Goal: Task Accomplishment & Management: Use online tool/utility

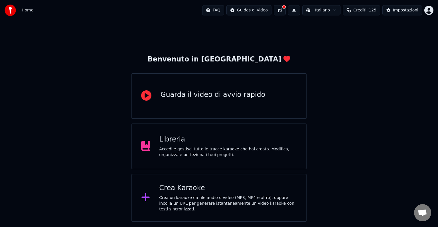
click at [234, 147] on div "Accedi e gestisci tutte le tracce karaoke che hai creato. Modifica, organizza e…" at bounding box center [228, 151] width 138 height 11
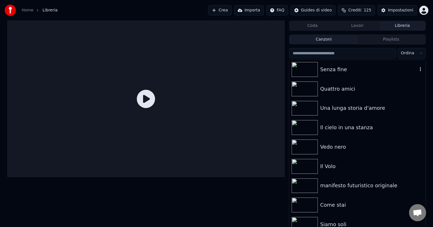
click at [304, 68] on img at bounding box center [305, 69] width 26 height 15
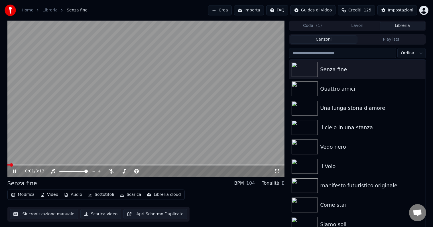
click at [60, 215] on button "Sincronizzazione manuale" at bounding box center [44, 214] width 68 height 10
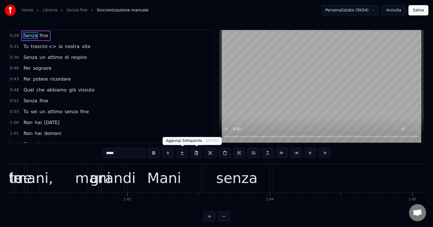
scroll to position [0, 14953]
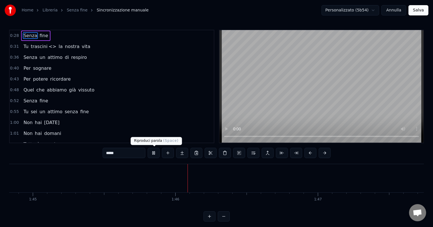
drag, startPoint x: 153, startPoint y: 155, endPoint x: 162, endPoint y: 146, distance: 12.5
click at [153, 154] on button at bounding box center [154, 152] width 12 height 10
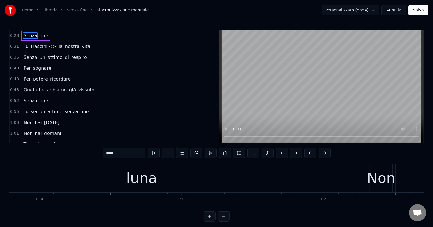
scroll to position [0, 10878]
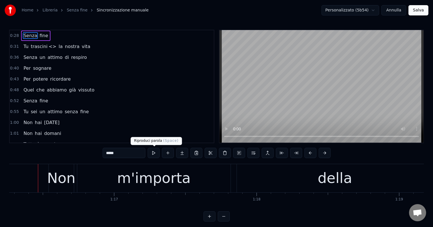
click at [153, 153] on button at bounding box center [154, 152] width 12 height 10
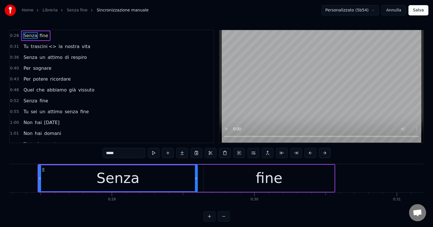
scroll to position [0, 10583]
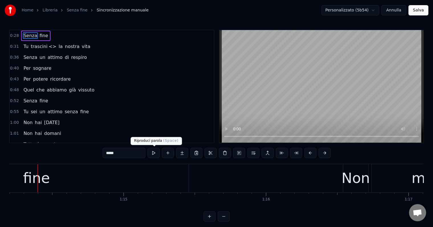
click at [154, 153] on button at bounding box center [154, 152] width 12 height 10
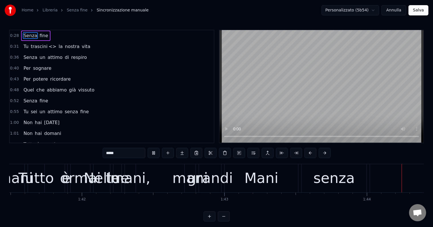
scroll to position [0, 14854]
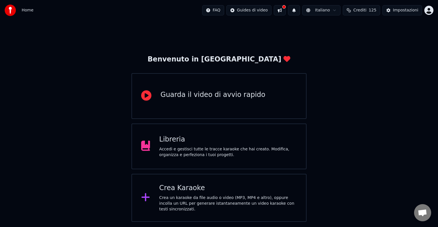
click at [160, 144] on div "Libreria Accedi e gestisci tutte le tracce karaoke che hai creato. Modifica, or…" at bounding box center [228, 146] width 138 height 23
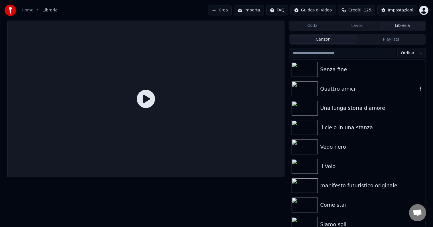
click at [341, 87] on div "Quattro amici" at bounding box center [368, 89] width 97 height 8
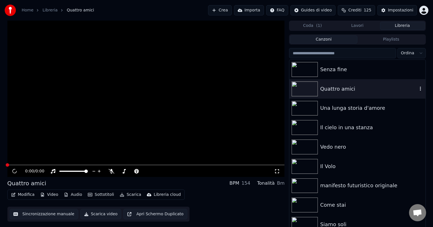
click at [341, 87] on div "Quattro amici" at bounding box center [368, 89] width 97 height 8
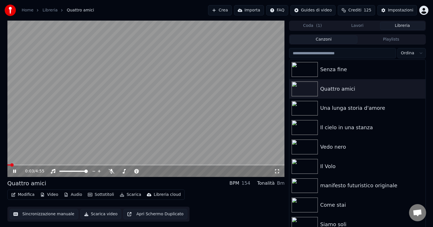
click at [226, 165] on span at bounding box center [146, 164] width 278 height 1
click at [231, 165] on span at bounding box center [146, 164] width 278 height 1
click at [24, 214] on button "Sincronizzazione manuale" at bounding box center [44, 214] width 68 height 10
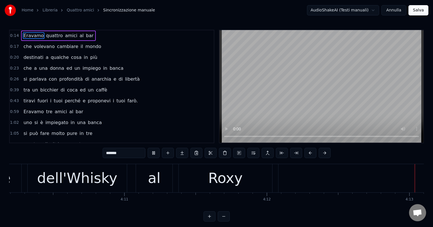
scroll to position [0, 36067]
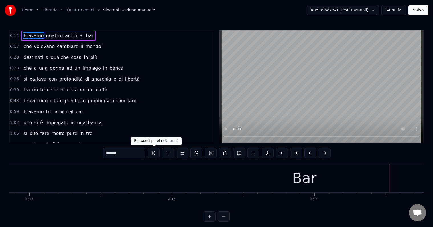
click at [156, 151] on button at bounding box center [154, 152] width 12 height 10
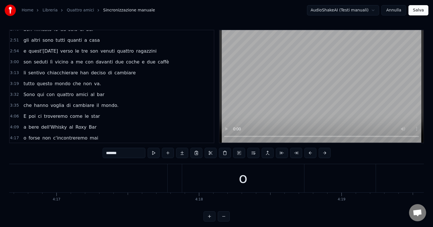
scroll to position [9, 0]
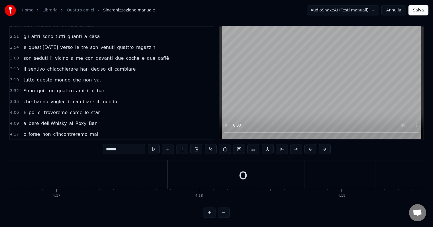
drag, startPoint x: 135, startPoint y: 130, endPoint x: 138, endPoint y: 134, distance: 4.6
click at [135, 139] on div "4:28 ognuno a rincorrere i suoi guai." at bounding box center [112, 144] width 204 height 11
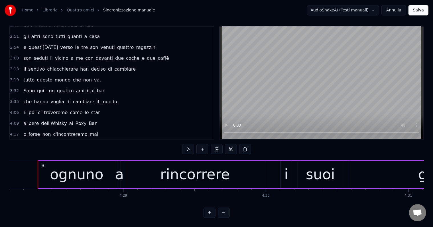
click at [69, 131] on span "c'incontreremo" at bounding box center [70, 134] width 35 height 7
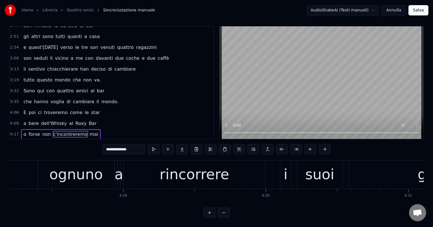
scroll to position [0, 37944]
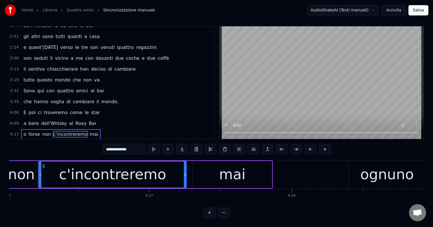
click at [28, 131] on span "forse" at bounding box center [34, 134] width 13 height 7
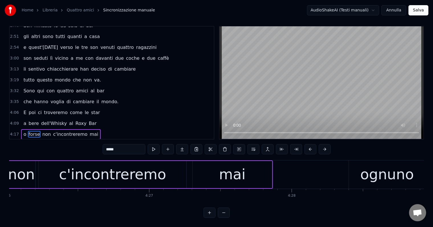
scroll to position [0, 36949]
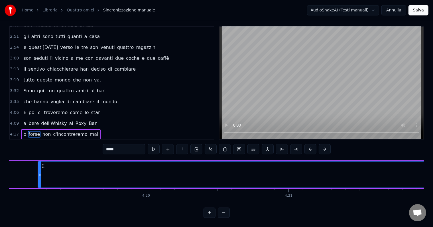
click at [23, 131] on span "o" at bounding box center [25, 134] width 4 height 7
type input "*"
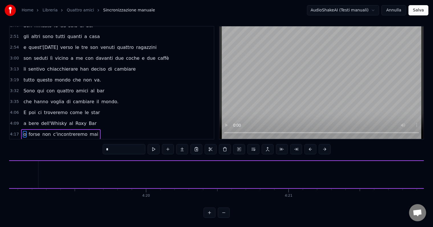
scroll to position [0, 36755]
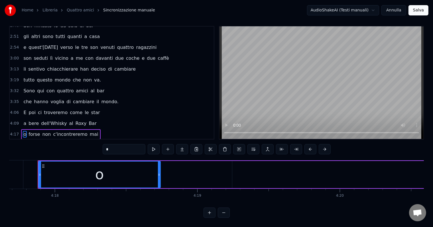
click at [12, 131] on span "4:17" at bounding box center [14, 134] width 9 height 6
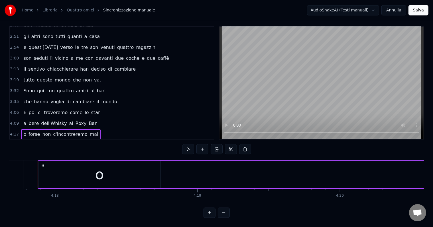
click at [15, 131] on span "4:17" at bounding box center [14, 134] width 9 height 6
click at [24, 131] on span "o" at bounding box center [25, 134] width 4 height 7
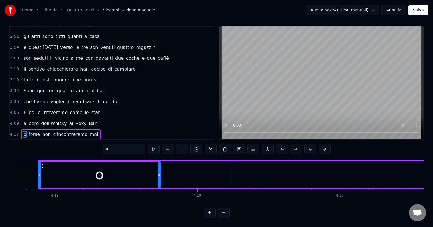
click at [25, 131] on span "o" at bounding box center [25, 134] width 4 height 7
click at [29, 131] on span "forse" at bounding box center [34, 134] width 13 height 7
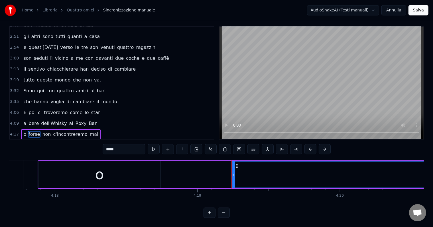
click at [309, 144] on button at bounding box center [311, 149] width 12 height 10
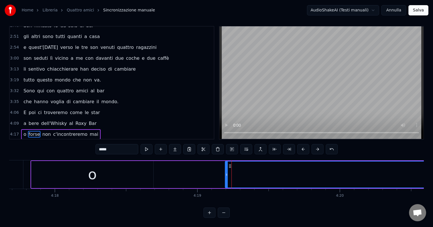
click at [303, 144] on button at bounding box center [304, 149] width 12 height 10
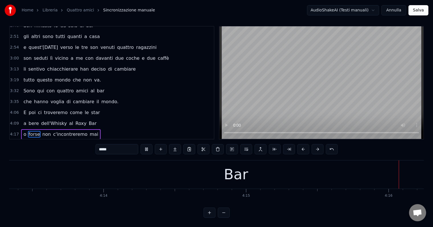
scroll to position [0, 36515]
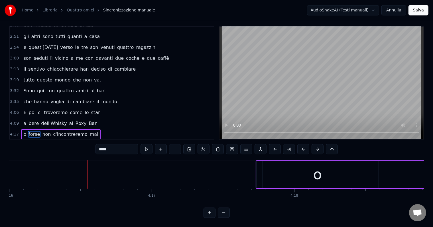
click at [258, 104] on video at bounding box center [322, 83] width 204 height 112
click at [29, 131] on span "forse" at bounding box center [34, 134] width 13 height 7
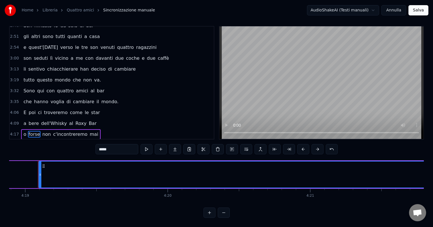
click at [29, 131] on span "forse" at bounding box center [34, 134] width 13 height 7
click at [302, 144] on button at bounding box center [304, 149] width 12 height 10
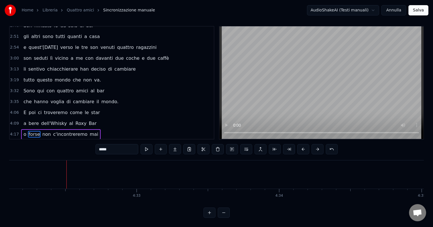
scroll to position [0, 32234]
click at [146, 144] on button at bounding box center [147, 149] width 12 height 10
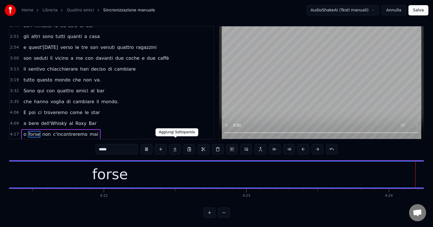
scroll to position [0, 37657]
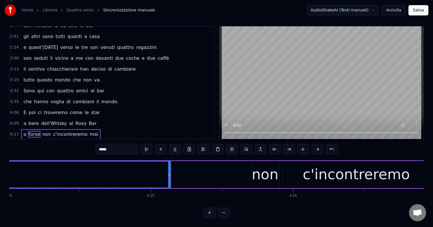
click at [331, 145] on button at bounding box center [332, 149] width 12 height 10
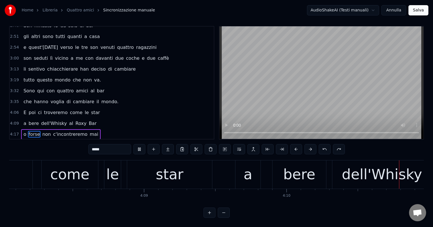
scroll to position [0, 35761]
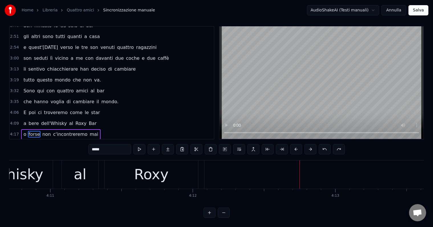
drag, startPoint x: 299, startPoint y: 179, endPoint x: 312, endPoint y: 176, distance: 13.4
type input "***"
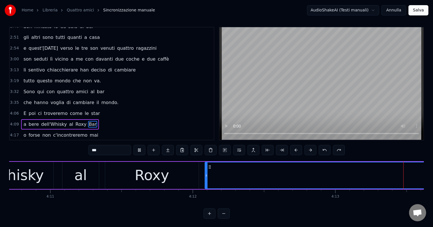
scroll to position [0, 36138]
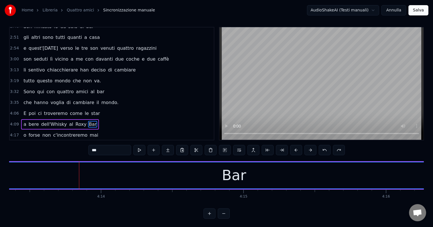
drag, startPoint x: 78, startPoint y: 183, endPoint x: 57, endPoint y: 182, distance: 21.2
click at [58, 185] on div "Bar" at bounding box center [234, 175] width 812 height 26
click at [66, 163] on div "Bar" at bounding box center [234, 175] width 812 height 26
click at [57, 162] on div "Bar" at bounding box center [234, 175] width 812 height 26
click at [258, 109] on video at bounding box center [322, 83] width 204 height 112
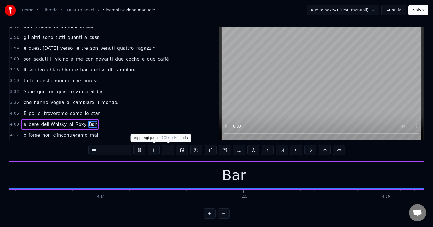
scroll to position [0, 36504]
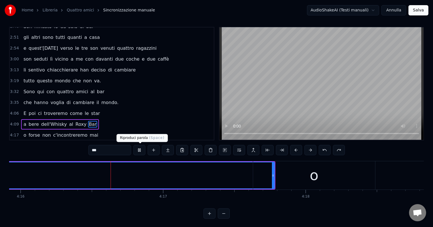
click at [141, 149] on button at bounding box center [140, 150] width 12 height 10
drag, startPoint x: 134, startPoint y: 186, endPoint x: 106, endPoint y: 184, distance: 27.7
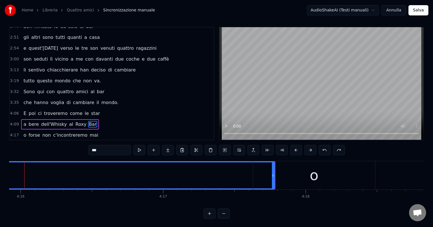
scroll to position [0, 36490]
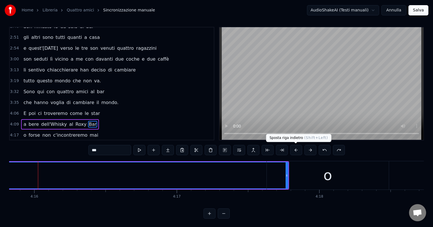
click at [296, 151] on button at bounding box center [296, 150] width 12 height 10
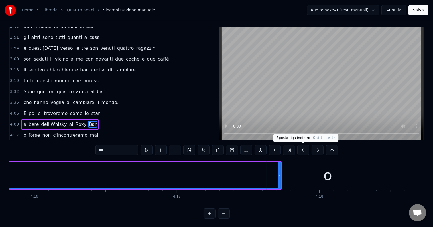
click at [304, 150] on button at bounding box center [304, 150] width 12 height 10
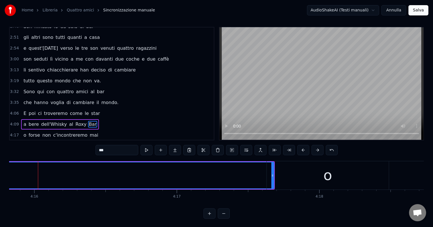
drag, startPoint x: 175, startPoint y: 185, endPoint x: 110, endPoint y: 183, distance: 65.6
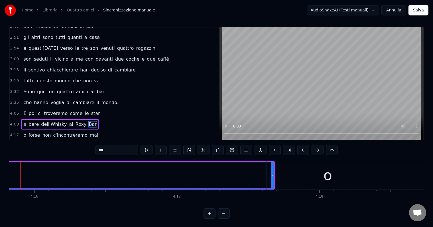
scroll to position [0, 36472]
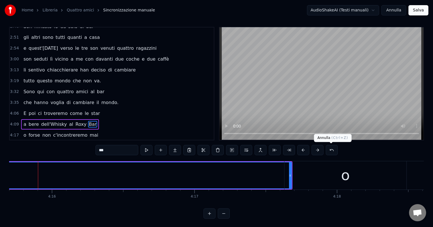
click at [331, 148] on button at bounding box center [332, 150] width 12 height 10
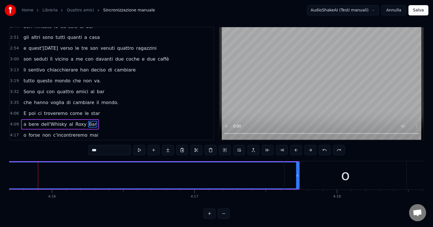
click at [331, 148] on div "***" at bounding box center [216, 150] width 257 height 10
click at [139, 149] on button at bounding box center [140, 150] width 12 height 10
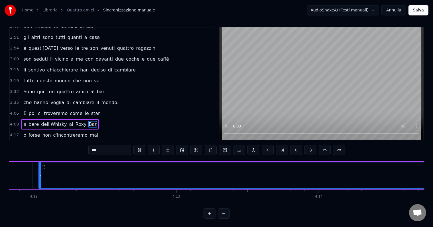
click at [140, 149] on button at bounding box center [140, 150] width 12 height 10
click at [268, 149] on button at bounding box center [268, 150] width 12 height 10
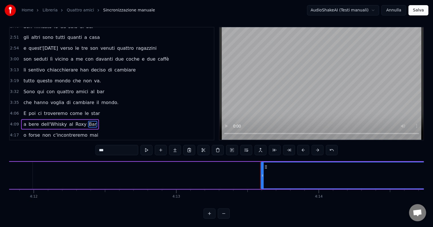
click at [182, 173] on div "a bere dell'Whisky al Roxy Bar" at bounding box center [271, 175] width 1162 height 28
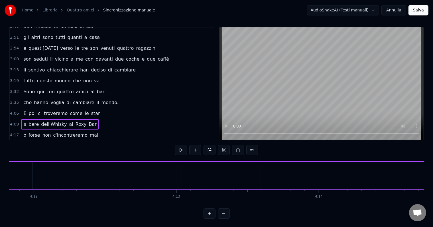
click at [184, 175] on div "a bere dell'Whisky al Roxy Bar" at bounding box center [271, 175] width 1162 height 28
click at [187, 162] on div "a bere dell'Whisky al Roxy Bar" at bounding box center [271, 175] width 1162 height 28
drag, startPoint x: 182, startPoint y: 167, endPoint x: 193, endPoint y: 165, distance: 11.0
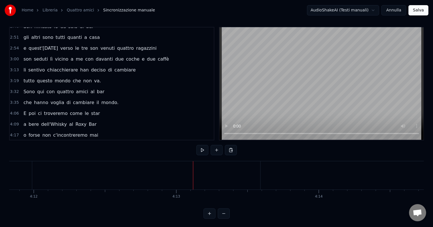
click at [194, 161] on div "a bere dell'Whisky al Roxy Bar" at bounding box center [271, 175] width 1162 height 28
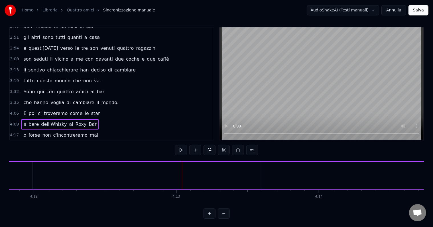
click at [195, 163] on div "a bere dell'Whisky al Roxy Bar" at bounding box center [271, 175] width 1162 height 28
click at [194, 159] on div "0:14 Eravamo quattro amici al bar 0:17 che volevano cambiare il mondo 0:20 dest…" at bounding box center [216, 122] width 415 height 191
click at [191, 166] on div "a bere dell'Whisky al Roxy Bar" at bounding box center [271, 175] width 1162 height 28
click at [187, 184] on div "a bere dell'Whisky al Roxy Bar" at bounding box center [271, 175] width 1162 height 28
drag, startPoint x: 181, startPoint y: 188, endPoint x: 197, endPoint y: 186, distance: 15.8
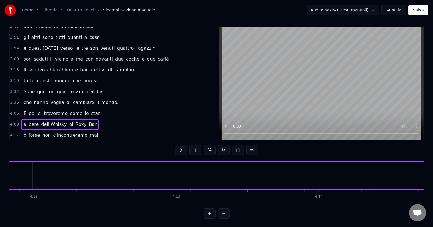
click at [200, 187] on div "a bere dell'Whisky al Roxy Bar" at bounding box center [271, 175] width 1162 height 28
click at [185, 186] on div "a bere dell'Whisky al Roxy Bar" at bounding box center [271, 175] width 1162 height 28
click at [184, 183] on div "a bere dell'Whisky al Roxy Bar" at bounding box center [271, 175] width 1162 height 28
click at [180, 150] on button at bounding box center [181, 150] width 12 height 10
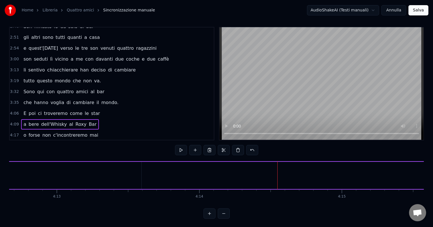
click at [63, 175] on div "a bere dell'Whisky al Roxy Bar" at bounding box center [151, 175] width 1162 height 28
click at [62, 168] on div "a bere dell'Whisky al Roxy Bar" at bounding box center [151, 175] width 1162 height 28
click at [17, 132] on span "4:17" at bounding box center [14, 135] width 9 height 6
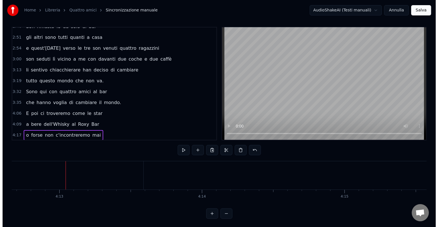
scroll to position [0, 36719]
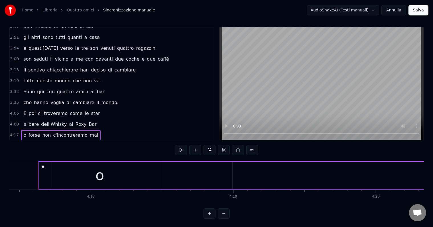
click at [13, 132] on span "4:17" at bounding box center [14, 135] width 9 height 6
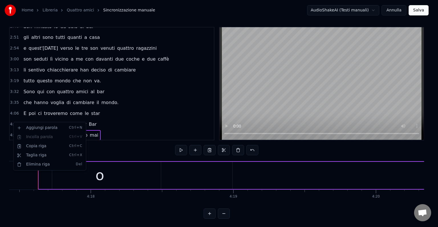
click at [149, 119] on div "4:09 a bere dell'Whisky al Roxy Bar" at bounding box center [112, 124] width 204 height 11
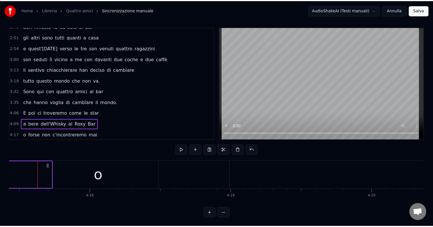
scroll to position [0, 35572]
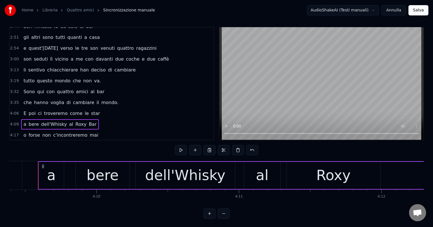
click at [13, 132] on span "4:17" at bounding box center [14, 135] width 9 height 6
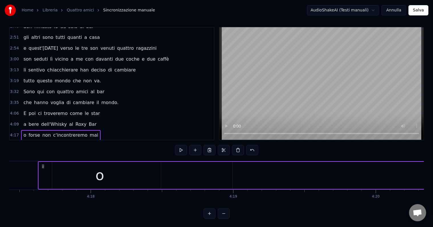
click at [13, 132] on span "4:17" at bounding box center [14, 135] width 9 height 6
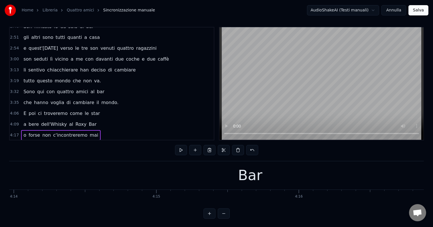
scroll to position [0, 36086]
drag, startPoint x: 38, startPoint y: 177, endPoint x: 83, endPoint y: 179, distance: 45.7
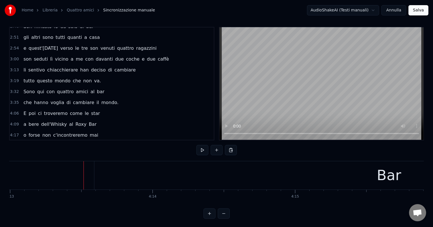
click at [95, 177] on div "Bar" at bounding box center [389, 175] width 590 height 28
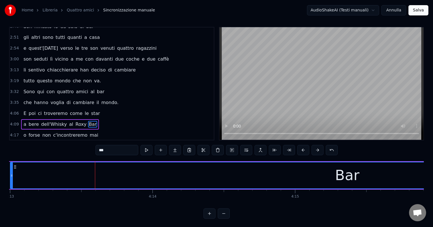
drag, startPoint x: 96, startPoint y: 171, endPoint x: 12, endPoint y: 178, distance: 85.1
click at [12, 178] on div at bounding box center [12, 175] width 2 height 26
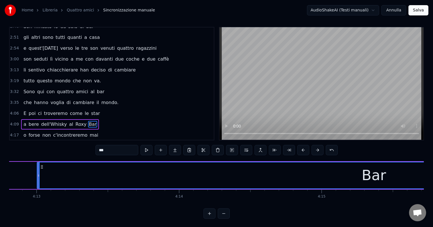
drag, startPoint x: 37, startPoint y: 179, endPoint x: 38, endPoint y: 183, distance: 4.3
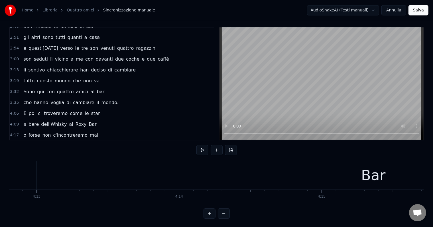
click at [62, 132] on span "c'incontreremo" at bounding box center [70, 135] width 35 height 7
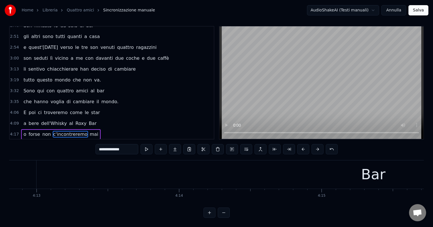
scroll to position [0, 36733]
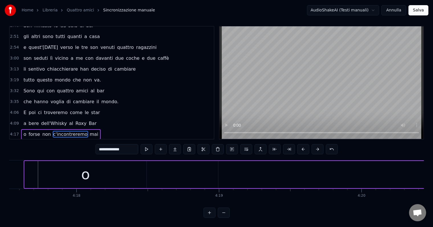
click at [89, 131] on span "mai" at bounding box center [94, 134] width 10 height 7
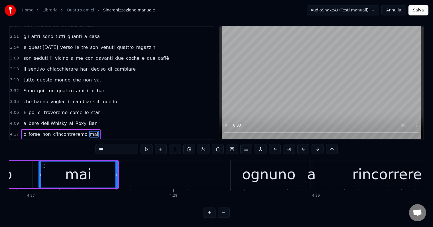
click at [66, 131] on span "c'incontreremo" at bounding box center [70, 134] width 35 height 7
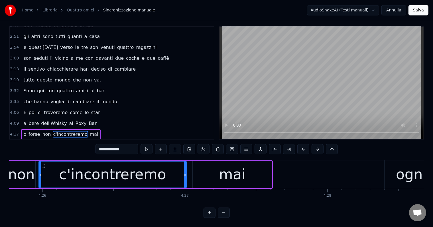
click at [29, 131] on span "forse" at bounding box center [34, 134] width 13 height 7
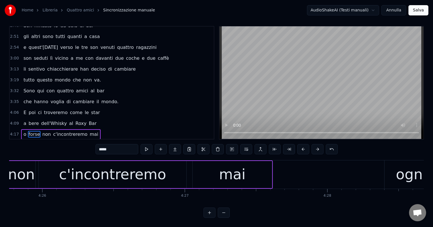
scroll to position [0, 36913]
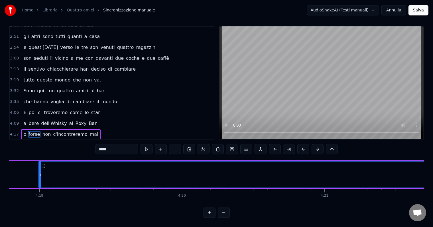
click at [148, 144] on button at bounding box center [147, 149] width 12 height 10
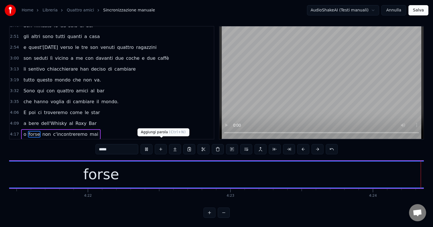
scroll to position [0, 37672]
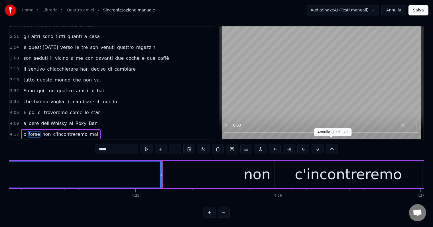
click at [330, 144] on button at bounding box center [332, 149] width 12 height 10
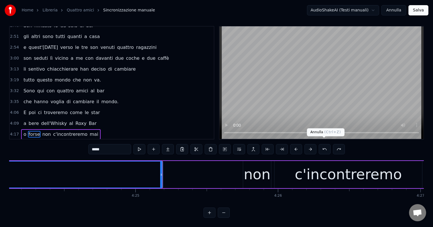
click at [324, 147] on button at bounding box center [325, 149] width 12 height 10
click at [323, 144] on button at bounding box center [325, 149] width 12 height 10
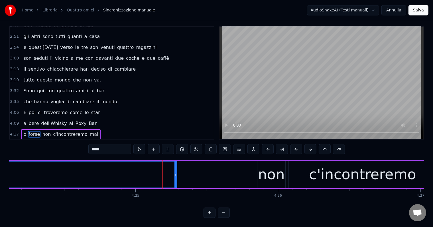
drag, startPoint x: 323, startPoint y: 143, endPoint x: 325, endPoint y: 145, distance: 3.5
click at [325, 145] on button at bounding box center [325, 149] width 12 height 10
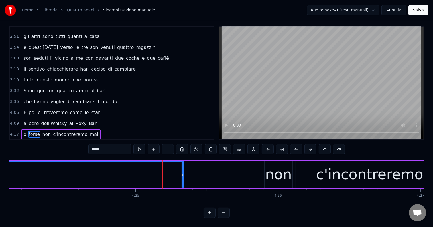
click at [324, 146] on button at bounding box center [325, 149] width 12 height 10
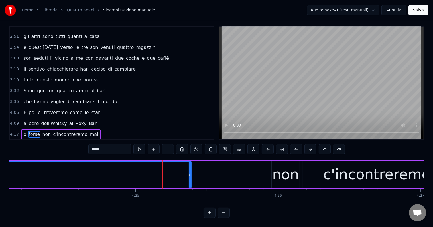
click at [323, 144] on button at bounding box center [325, 149] width 12 height 10
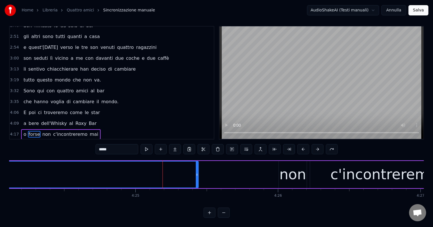
click at [323, 144] on div "*****" at bounding box center [217, 149] width 242 height 10
click at [323, 145] on div "*****" at bounding box center [217, 149] width 242 height 10
click at [23, 131] on span "o" at bounding box center [25, 134] width 4 height 7
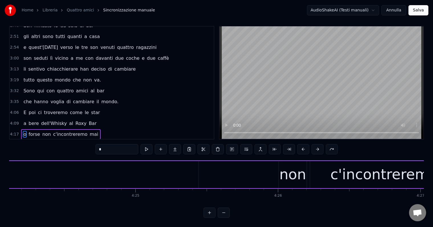
click at [23, 131] on span "o" at bounding box center [25, 134] width 4 height 7
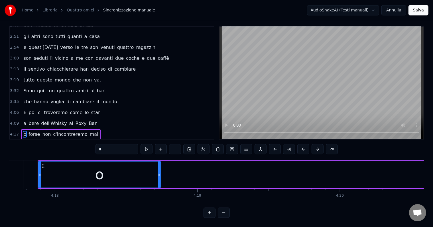
click at [31, 131] on span "forse" at bounding box center [34, 134] width 13 height 7
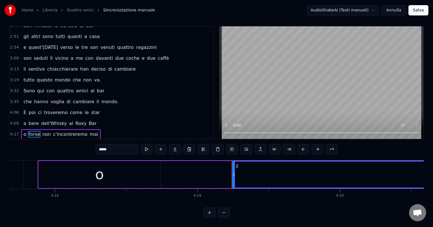
click at [31, 131] on span "forse" at bounding box center [34, 134] width 13 height 7
click at [24, 131] on span "o" at bounding box center [25, 134] width 4 height 7
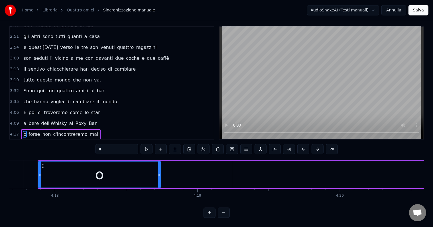
click at [25, 131] on span "o" at bounding box center [25, 134] width 4 height 7
drag, startPoint x: 160, startPoint y: 171, endPoint x: 156, endPoint y: 184, distance: 13.6
click at [156, 184] on div "Eravamo quattro amici al bar che volevano cambiare il mondo destinati a qualche…" at bounding box center [216, 181] width 415 height 43
click at [31, 131] on span "forse" at bounding box center [34, 134] width 13 height 7
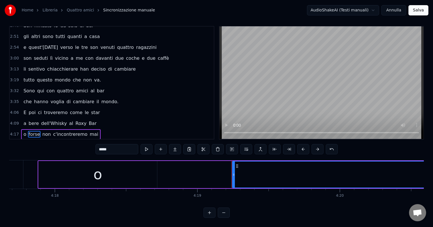
click at [43, 131] on span "non" at bounding box center [47, 134] width 10 height 7
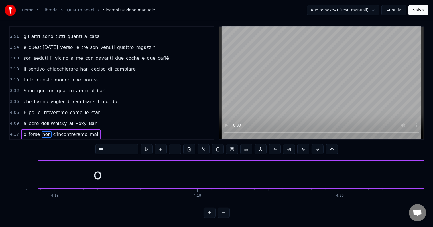
scroll to position [0, 37913]
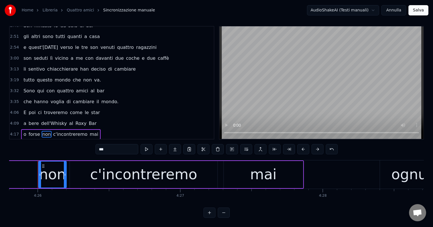
click at [29, 131] on span "forse" at bounding box center [34, 134] width 13 height 7
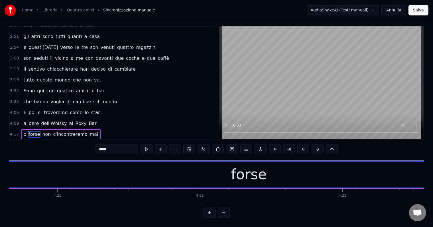
scroll to position [0, 37228]
click at [88, 120] on span "Bar" at bounding box center [92, 123] width 9 height 7
type input "***"
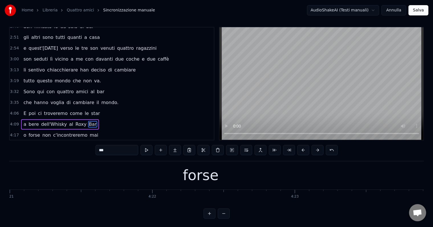
scroll to position [0, 35927]
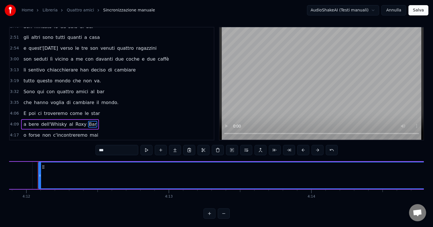
click at [81, 108] on div "E poi ci troveremo come le star" at bounding box center [61, 113] width 81 height 10
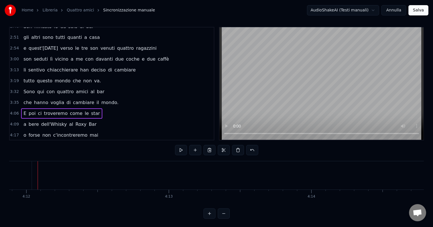
scroll to position [0, 35146]
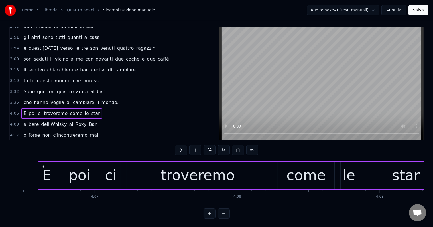
click at [88, 121] on span "Bar" at bounding box center [92, 124] width 9 height 7
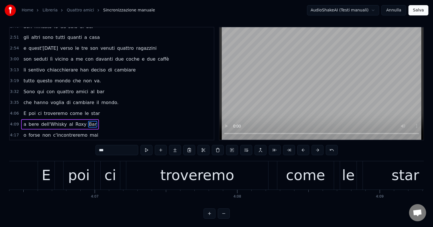
scroll to position [0, 35927]
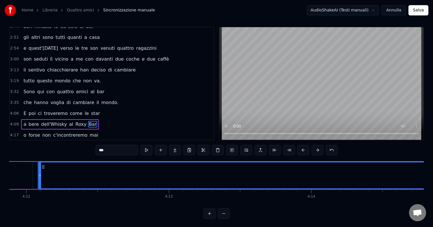
click at [88, 121] on span "Bar" at bounding box center [92, 124] width 9 height 7
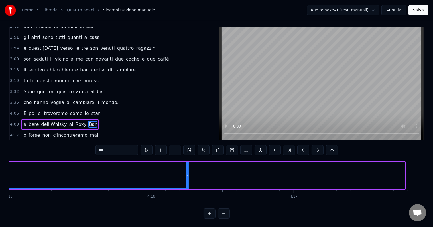
drag, startPoint x: 404, startPoint y: 176, endPoint x: 188, endPoint y: 193, distance: 216.9
click at [188, 193] on div "Eravamo quattro amici al bar che volevano cambiare il mondo destinati a qualche…" at bounding box center [216, 182] width 415 height 43
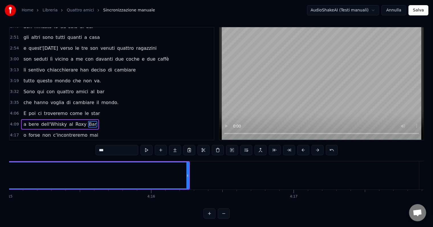
click at [307, 202] on div "Eravamo quattro amici al bar che volevano cambiare il mondo destinati a qualche…" at bounding box center [216, 182] width 415 height 43
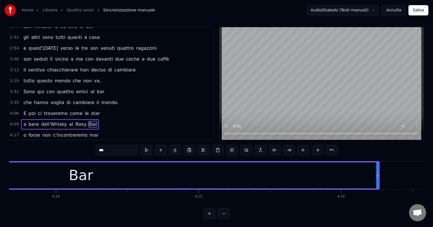
scroll to position [0, 36136]
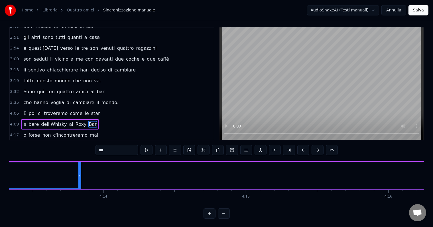
drag, startPoint x: 424, startPoint y: 176, endPoint x: 81, endPoint y: 192, distance: 343.3
click at [78, 193] on div "Eravamo quattro amici al bar che volevano cambiare il mondo destinati a qualche…" at bounding box center [216, 182] width 415 height 43
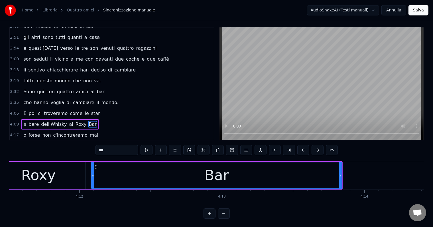
scroll to position [0, 35803]
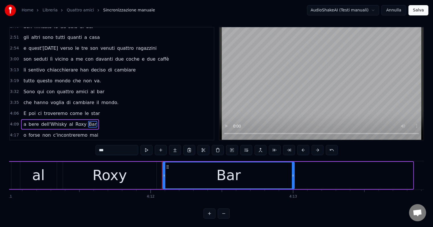
drag, startPoint x: 412, startPoint y: 181, endPoint x: 294, endPoint y: 189, distance: 118.9
click at [294, 189] on div "Eravamo quattro amici al bar che volevano cambiare il mondo destinati a qualche…" at bounding box center [216, 182] width 415 height 43
click at [23, 132] on span "o" at bounding box center [25, 135] width 4 height 7
type input "*"
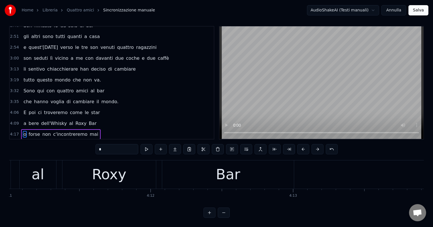
scroll to position [0, 36755]
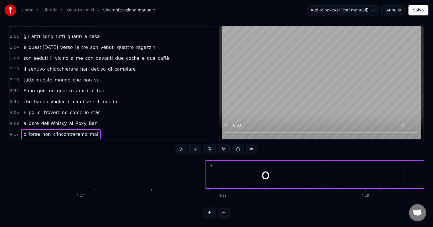
scroll to position [0, 36539]
click at [258, 163] on icon at bounding box center [258, 165] width 5 height 5
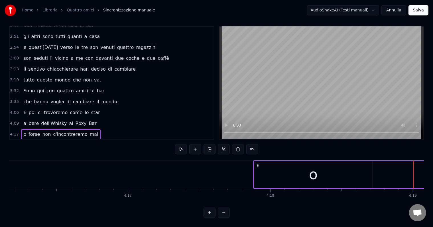
click at [258, 163] on icon at bounding box center [258, 165] width 5 height 5
drag, startPoint x: 342, startPoint y: 168, endPoint x: 269, endPoint y: 175, distance: 73.4
click at [269, 175] on div "o" at bounding box center [313, 174] width 119 height 27
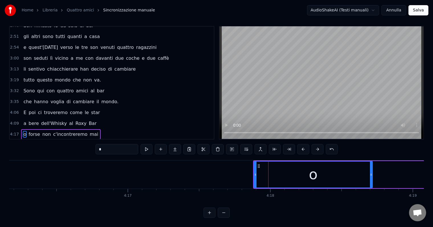
drag, startPoint x: 305, startPoint y: 168, endPoint x: 281, endPoint y: 170, distance: 23.8
click at [281, 170] on div "o" at bounding box center [313, 174] width 118 height 26
drag, startPoint x: 255, startPoint y: 169, endPoint x: 258, endPoint y: 175, distance: 6.7
click at [253, 176] on div at bounding box center [254, 174] width 2 height 26
drag, startPoint x: 371, startPoint y: 169, endPoint x: 371, endPoint y: 175, distance: 6.3
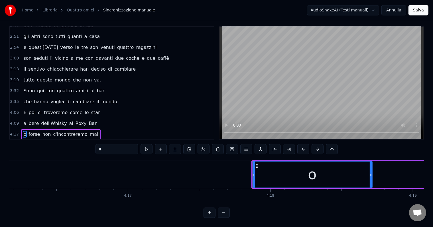
click at [371, 175] on div at bounding box center [371, 174] width 2 height 26
drag, startPoint x: 315, startPoint y: 156, endPoint x: 313, endPoint y: 170, distance: 14.4
click at [313, 170] on div "o" at bounding box center [313, 174] width 120 height 26
drag, startPoint x: 280, startPoint y: 173, endPoint x: 299, endPoint y: 171, distance: 19.0
click at [300, 171] on div "o" at bounding box center [313, 174] width 120 height 26
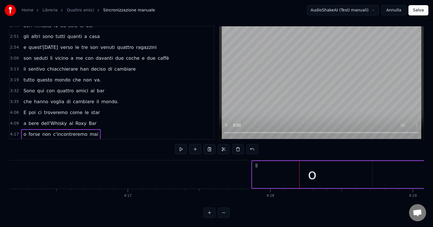
drag, startPoint x: 288, startPoint y: 171, endPoint x: 292, endPoint y: 171, distance: 4.6
click at [293, 171] on div "o" at bounding box center [312, 174] width 120 height 27
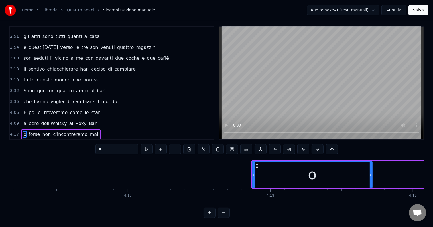
drag, startPoint x: 292, startPoint y: 171, endPoint x: 277, endPoint y: 171, distance: 14.3
click at [279, 171] on div "o" at bounding box center [313, 174] width 120 height 26
click at [303, 144] on button at bounding box center [304, 149] width 12 height 10
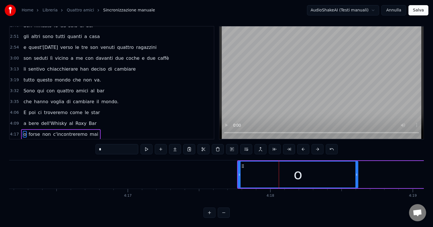
click at [31, 131] on span "forse" at bounding box center [34, 134] width 13 height 7
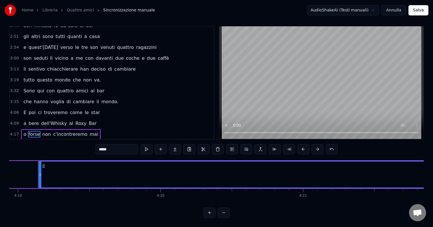
click at [23, 131] on span "o" at bounding box center [25, 134] width 4 height 7
type input "*"
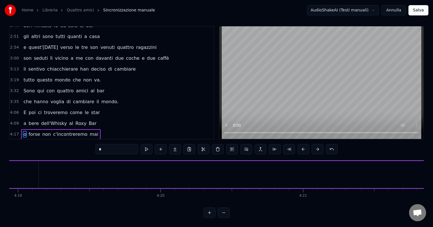
scroll to position [0, 36739]
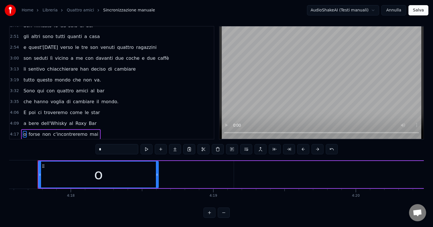
drag, startPoint x: 98, startPoint y: 117, endPoint x: 21, endPoint y: 123, distance: 76.4
click at [21, 129] on div "4:17 o forse non c'incontreremo mai" at bounding box center [112, 134] width 204 height 11
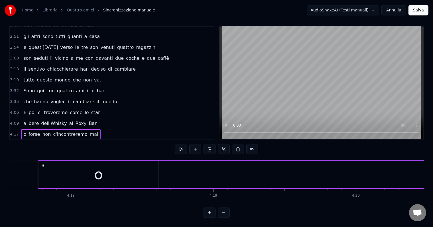
click at [23, 131] on span "o" at bounding box center [25, 134] width 4 height 7
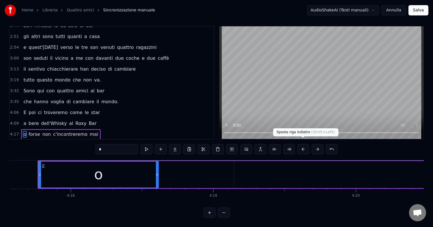
click at [303, 144] on button at bounding box center [304, 149] width 12 height 10
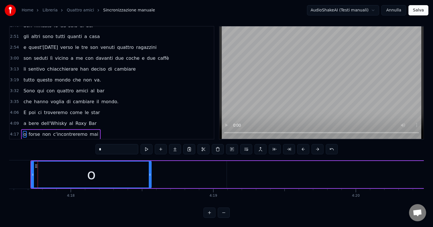
click at [303, 144] on button at bounding box center [304, 149] width 12 height 10
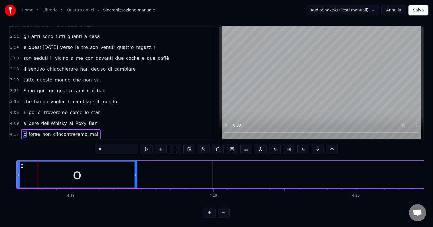
click at [303, 144] on button at bounding box center [304, 149] width 12 height 10
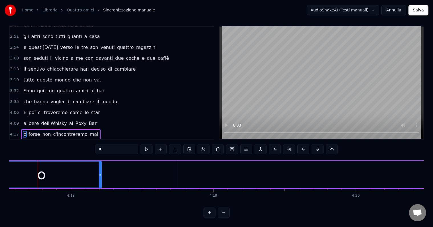
click at [303, 144] on button at bounding box center [304, 149] width 12 height 10
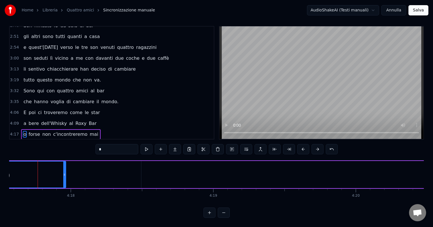
click at [303, 144] on button at bounding box center [304, 149] width 12 height 10
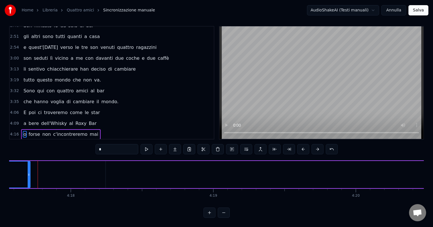
click at [303, 144] on button at bounding box center [304, 149] width 12 height 10
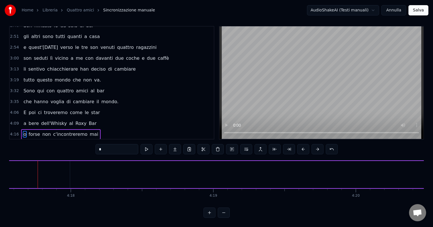
click at [303, 144] on button at bounding box center [304, 149] width 12 height 10
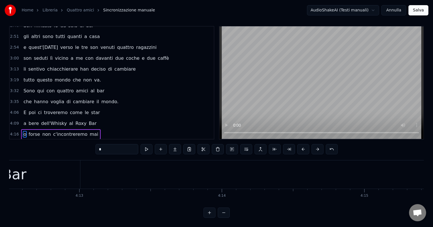
scroll to position [0, 35993]
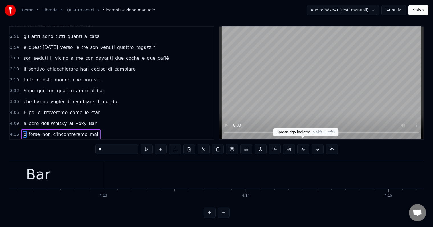
click at [303, 144] on button at bounding box center [304, 149] width 12 height 10
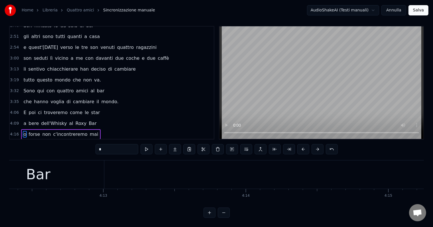
click at [303, 144] on button at bounding box center [304, 149] width 12 height 10
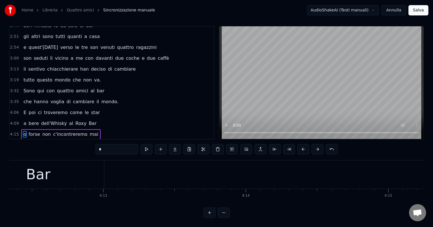
click at [303, 144] on button at bounding box center [304, 149] width 12 height 10
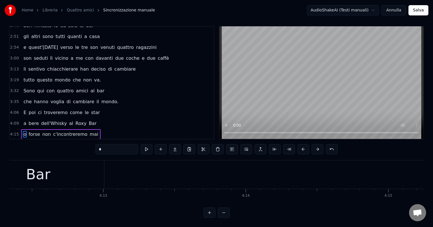
click at [303, 144] on button at bounding box center [304, 149] width 12 height 10
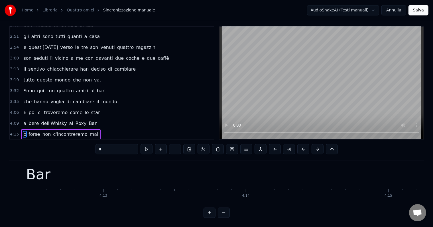
click at [303, 144] on button at bounding box center [304, 149] width 12 height 10
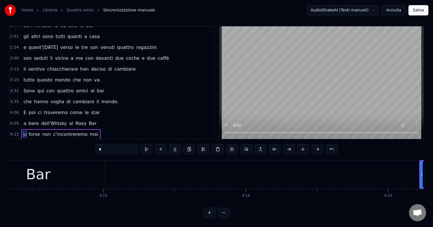
click at [303, 144] on button at bounding box center [304, 149] width 12 height 10
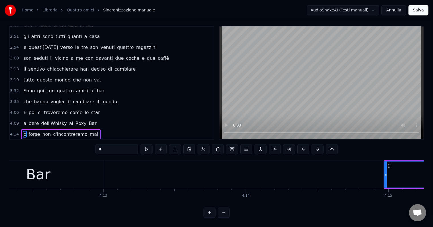
click at [303, 144] on button at bounding box center [304, 149] width 12 height 10
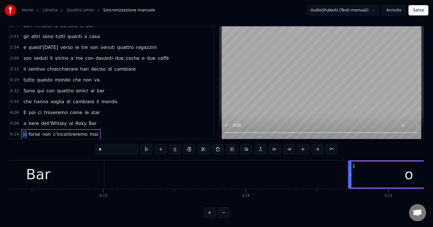
click at [303, 144] on button at bounding box center [304, 149] width 12 height 10
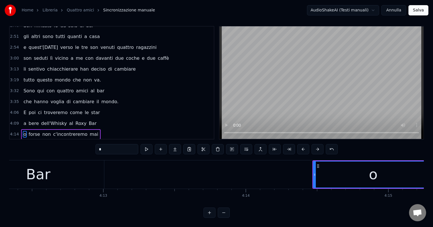
click at [303, 144] on button at bounding box center [304, 149] width 12 height 10
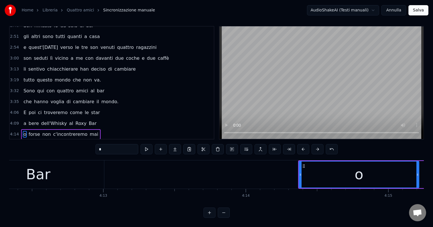
click at [303, 144] on button at bounding box center [304, 149] width 12 height 10
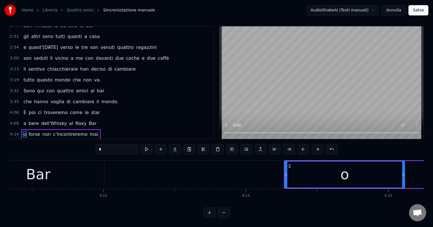
click at [303, 144] on button at bounding box center [304, 149] width 12 height 10
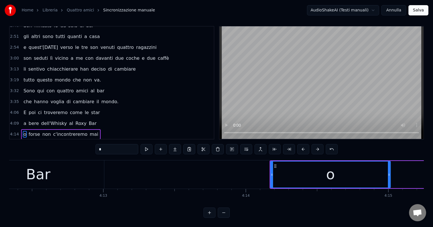
click at [302, 144] on button at bounding box center [304, 149] width 12 height 10
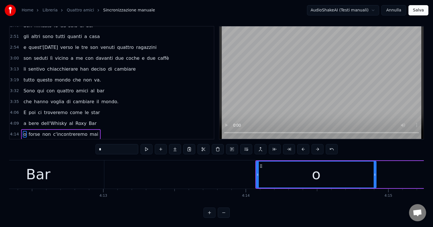
click at [302, 144] on button at bounding box center [304, 149] width 12 height 10
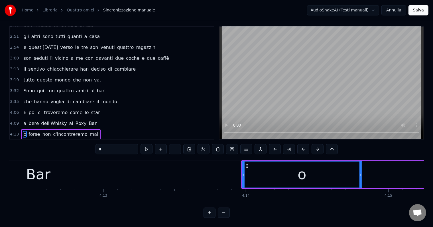
click at [302, 144] on button at bounding box center [304, 149] width 12 height 10
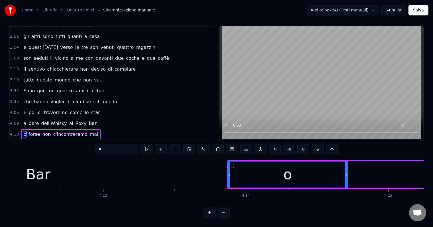
click at [302, 144] on button at bounding box center [304, 149] width 12 height 10
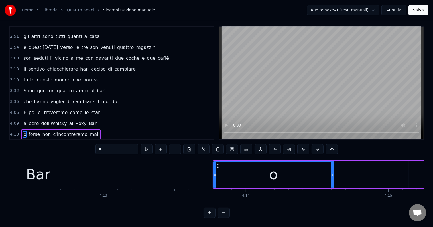
click at [302, 144] on button at bounding box center [304, 149] width 12 height 10
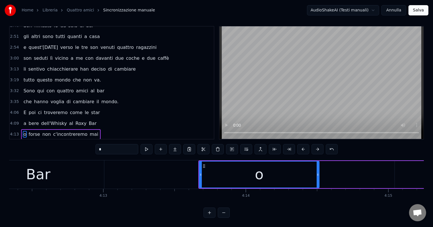
click at [302, 144] on button at bounding box center [304, 149] width 12 height 10
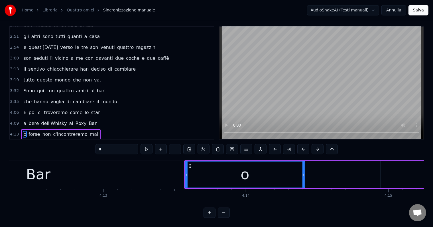
click at [302, 144] on button at bounding box center [304, 149] width 12 height 10
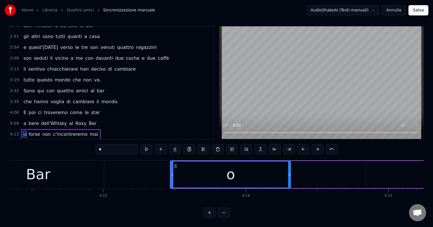
click at [302, 144] on button at bounding box center [304, 149] width 12 height 10
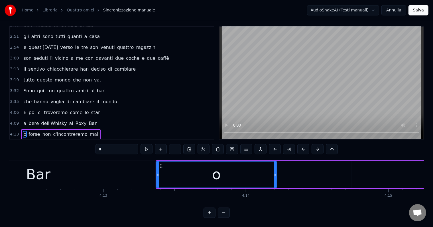
click at [302, 144] on button at bounding box center [304, 149] width 12 height 10
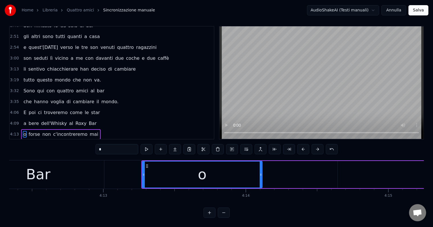
click at [302, 144] on button at bounding box center [304, 149] width 12 height 10
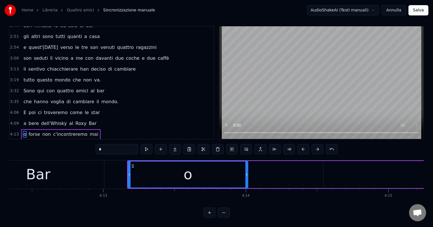
click at [302, 144] on button at bounding box center [304, 149] width 12 height 10
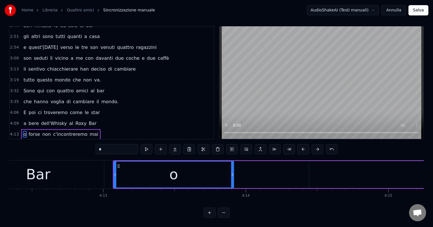
click at [302, 144] on button at bounding box center [304, 149] width 12 height 10
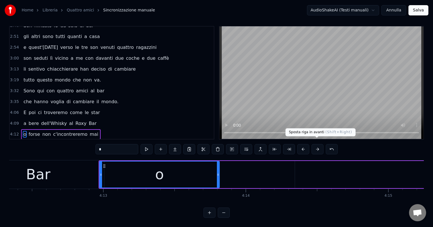
click at [318, 144] on button at bounding box center [318, 149] width 12 height 10
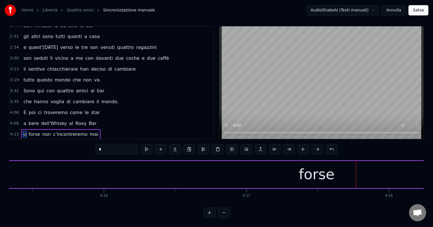
scroll to position [0, 36397]
click at [32, 131] on span "forse" at bounding box center [34, 134] width 13 height 7
type input "*****"
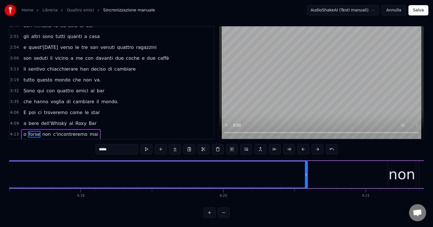
scroll to position [0, 36895]
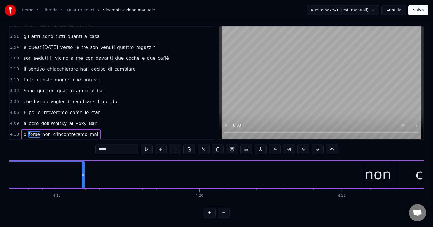
drag, startPoint x: 282, startPoint y: 169, endPoint x: 81, endPoint y: 185, distance: 201.8
click at [81, 185] on div "Eravamo quattro amici al bar che volevano cambiare il mondo destinati a qualche…" at bounding box center [216, 181] width 415 height 43
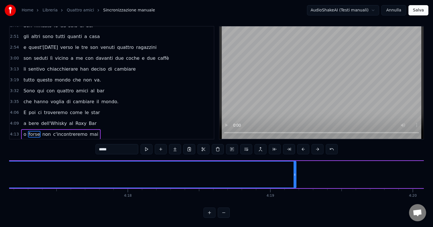
scroll to position [0, 36610]
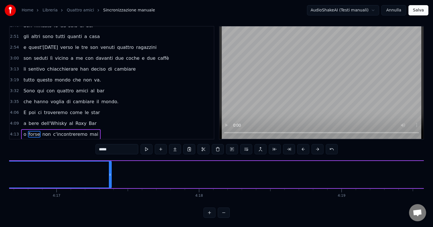
drag, startPoint x: 366, startPoint y: 170, endPoint x: 110, endPoint y: 178, distance: 256.3
click at [110, 178] on div at bounding box center [110, 174] width 2 height 26
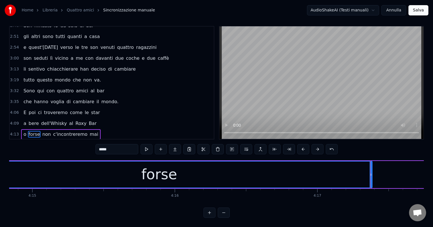
scroll to position [0, 36373]
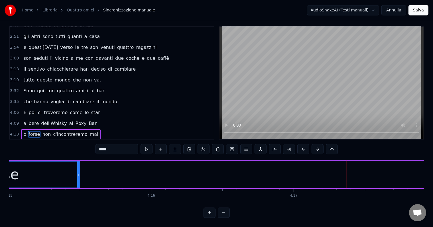
drag, startPoint x: 347, startPoint y: 170, endPoint x: 94, endPoint y: 222, distance: 258.8
click at [79, 221] on html "Home Libreria Quattro amici Sincronizzazione manuale AudioShakeAI (Testi manual…" at bounding box center [216, 111] width 433 height 230
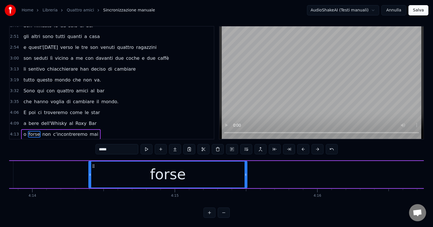
scroll to position [0, 36207]
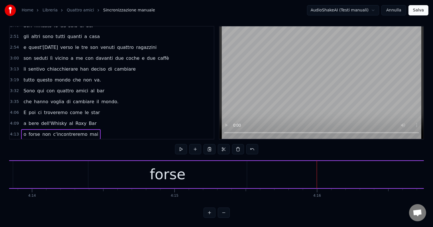
click at [203, 171] on div "forse" at bounding box center [167, 174] width 159 height 27
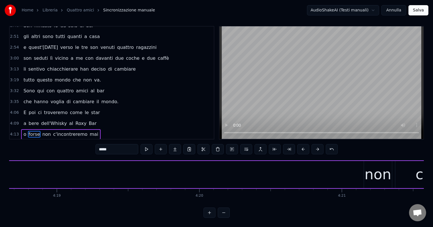
scroll to position [0, 36990]
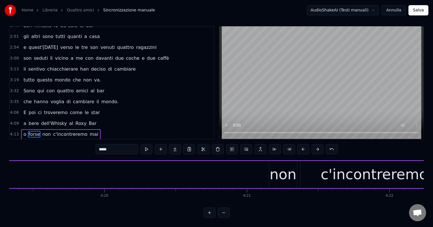
click at [43, 131] on span "non" at bounding box center [47, 134] width 10 height 7
click at [54, 131] on span "c'incontreremo" at bounding box center [70, 134] width 35 height 7
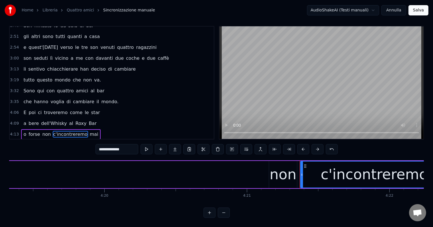
click at [69, 131] on span "c'incontreremo" at bounding box center [70, 134] width 35 height 7
click at [329, 144] on button at bounding box center [332, 149] width 12 height 10
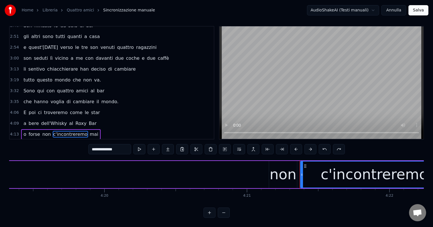
click at [323, 144] on button at bounding box center [325, 149] width 12 height 10
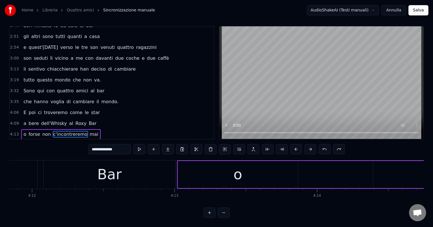
scroll to position [0, 35946]
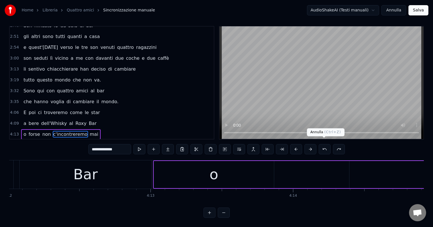
click at [324, 145] on button at bounding box center [325, 149] width 12 height 10
click at [323, 145] on button at bounding box center [325, 149] width 12 height 10
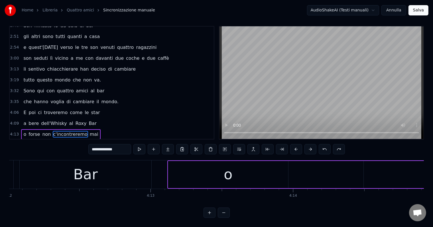
click at [323, 145] on button at bounding box center [325, 149] width 12 height 10
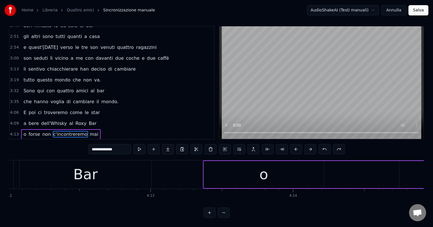
click at [323, 145] on button at bounding box center [325, 149] width 12 height 10
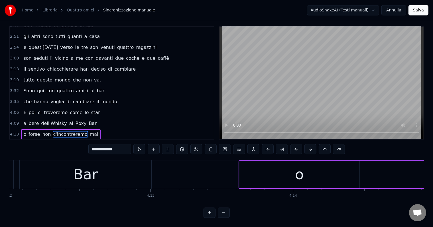
click at [323, 145] on button at bounding box center [325, 149] width 12 height 10
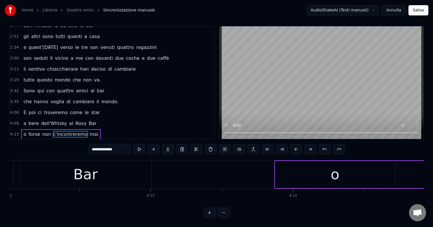
click at [323, 145] on button at bounding box center [325, 149] width 12 height 10
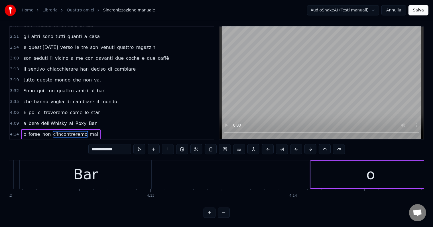
click at [323, 145] on button at bounding box center [325, 149] width 12 height 10
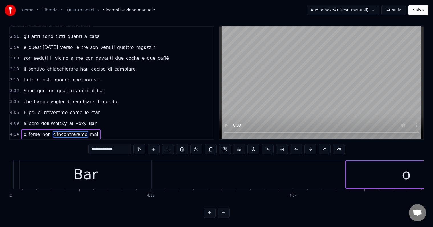
click at [323, 145] on button at bounding box center [325, 149] width 12 height 10
click at [323, 144] on button at bounding box center [325, 149] width 12 height 10
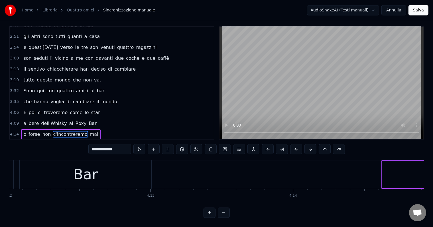
click at [323, 144] on button at bounding box center [325, 149] width 12 height 10
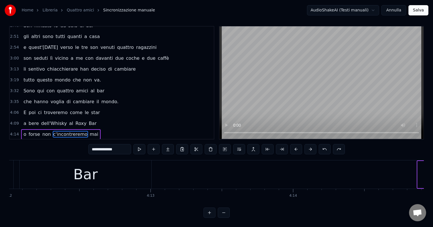
click at [323, 144] on button at bounding box center [325, 149] width 12 height 10
drag, startPoint x: 323, startPoint y: 144, endPoint x: 334, endPoint y: 149, distance: 12.4
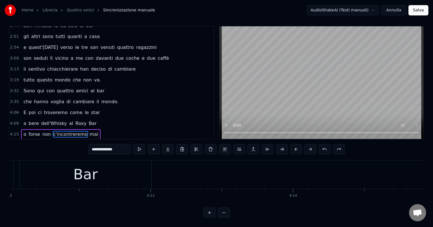
click at [324, 144] on button at bounding box center [325, 149] width 12 height 10
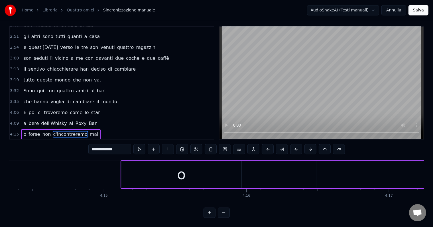
scroll to position [0, 36302]
click at [325, 144] on button at bounding box center [325, 149] width 12 height 10
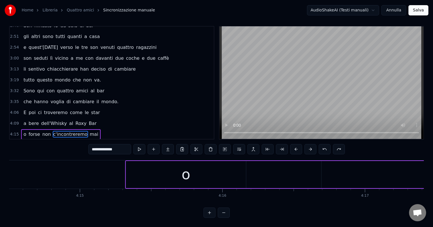
click at [325, 144] on button at bounding box center [325, 149] width 12 height 10
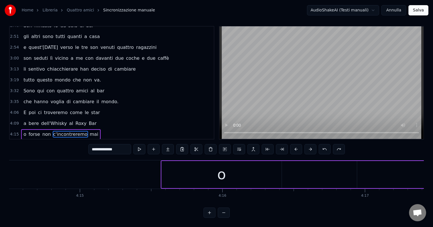
click at [325, 144] on button at bounding box center [325, 149] width 12 height 10
click at [324, 144] on button at bounding box center [325, 149] width 12 height 10
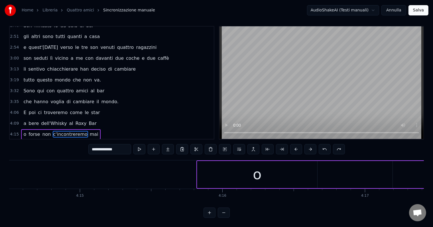
click at [324, 144] on button at bounding box center [325, 149] width 12 height 10
click at [325, 144] on button at bounding box center [325, 149] width 12 height 10
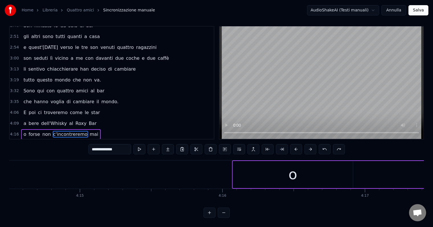
click at [325, 144] on button at bounding box center [325, 149] width 12 height 10
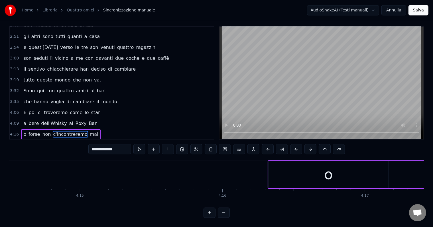
click at [325, 144] on button at bounding box center [325, 149] width 12 height 10
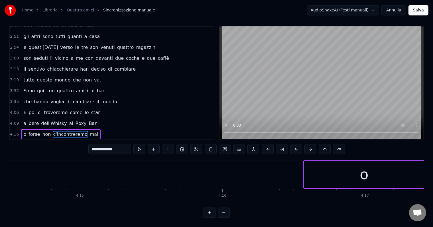
click at [325, 144] on button at bounding box center [325, 149] width 12 height 10
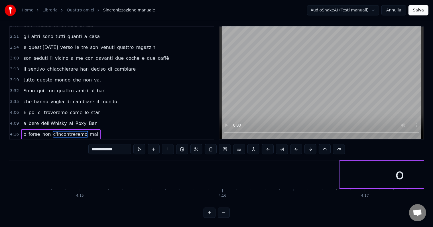
click at [325, 144] on button at bounding box center [325, 149] width 12 height 10
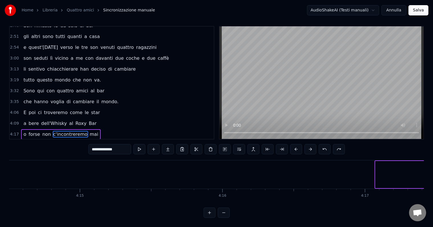
click at [325, 144] on button at bounding box center [325, 149] width 12 height 10
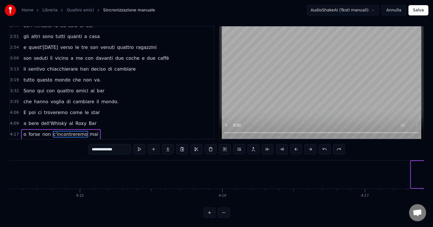
click at [325, 144] on button at bounding box center [325, 149] width 12 height 10
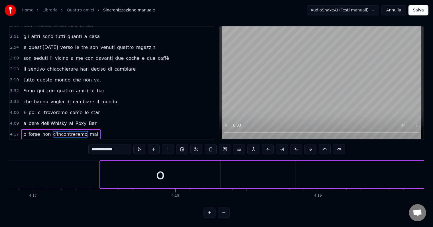
scroll to position [0, 36658]
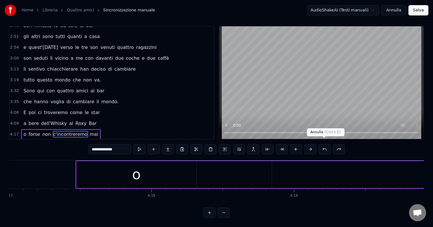
click at [324, 144] on button at bounding box center [325, 149] width 12 height 10
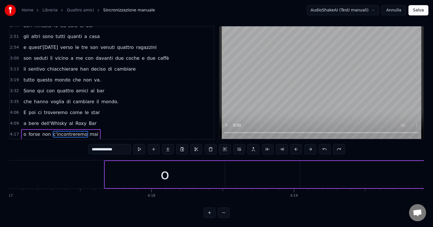
click at [324, 144] on button at bounding box center [325, 149] width 12 height 10
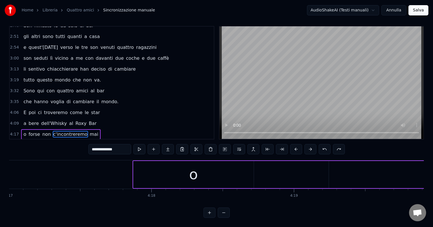
click at [324, 144] on button at bounding box center [325, 149] width 12 height 10
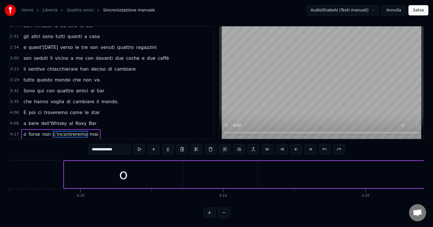
scroll to position [0, 36610]
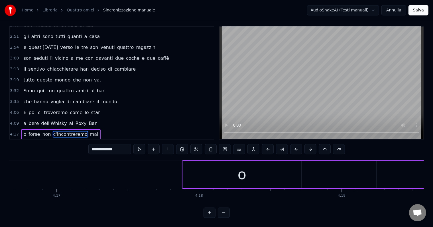
click at [183, 152] on div "0:14 Eravamo quattro amici al bar 0:17 che volevano cambiare il mondo 0:20 dest…" at bounding box center [216, 121] width 415 height 191
click at [180, 154] on div "0:14 Eravamo quattro amici al bar 0:17 che volevano cambiare il mondo 0:20 dest…" at bounding box center [216, 121] width 415 height 191
click at [183, 165] on div "o" at bounding box center [242, 174] width 119 height 27
type input "*"
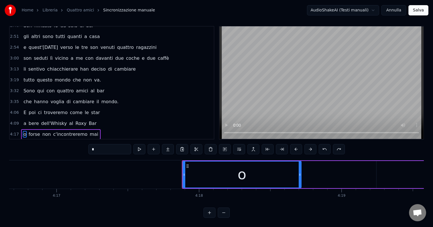
click at [183, 165] on div "o" at bounding box center [242, 174] width 119 height 27
click at [139, 144] on button at bounding box center [140, 149] width 12 height 10
click at [140, 144] on button at bounding box center [140, 149] width 12 height 10
click at [325, 144] on button at bounding box center [325, 149] width 12 height 10
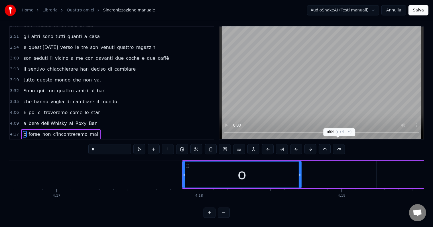
click at [337, 144] on button at bounding box center [339, 149] width 12 height 10
click at [23, 131] on span "o" at bounding box center [25, 134] width 4 height 7
drag, startPoint x: 286, startPoint y: 192, endPoint x: 342, endPoint y: 158, distance: 65.9
click at [342, 160] on div "Eravamo quattro amici al bar che volevano cambiare il mondo destinati a qualche…" at bounding box center [216, 181] width 415 height 43
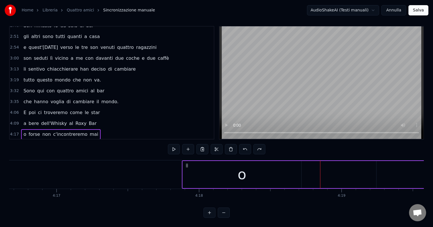
click at [247, 175] on div "o" at bounding box center [242, 174] width 119 height 27
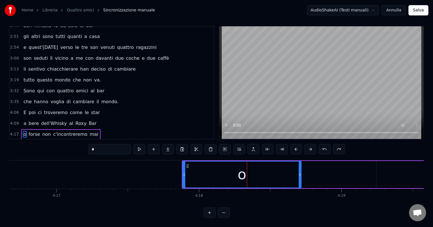
click at [15, 131] on span "4:17" at bounding box center [14, 134] width 9 height 6
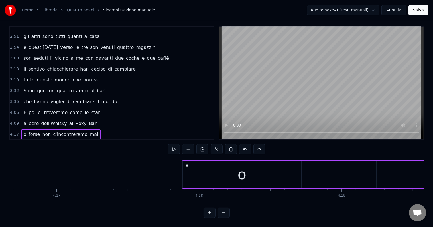
click at [15, 131] on span "4:17" at bounding box center [14, 134] width 9 height 6
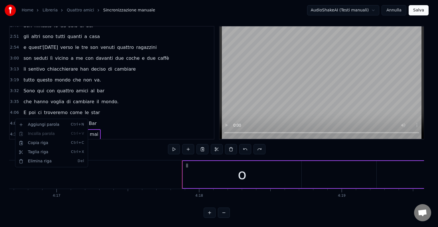
click at [12, 118] on html "Home Libreria Quattro amici Sincronizzazione manuale AudioShakeAI (Testi manual…" at bounding box center [219, 111] width 438 height 230
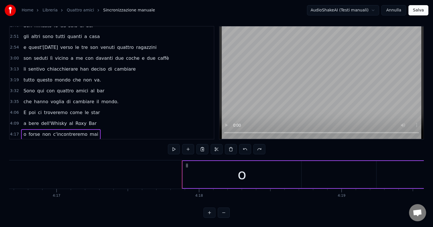
click at [13, 131] on span "4:17" at bounding box center [14, 134] width 9 height 6
click at [217, 171] on div "o" at bounding box center [242, 174] width 119 height 27
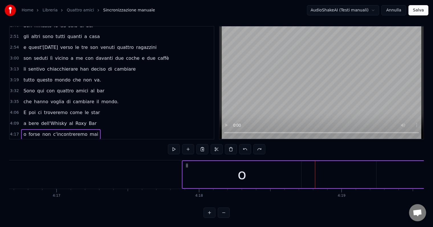
click at [286, 163] on div "o" at bounding box center [242, 174] width 119 height 27
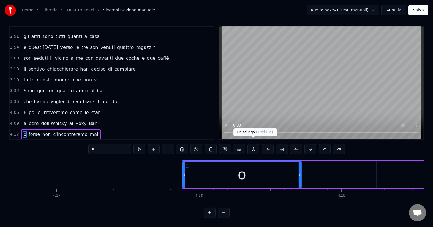
click at [252, 144] on button at bounding box center [254, 149] width 12 height 10
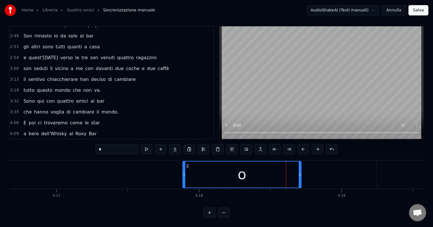
click at [202, 144] on button at bounding box center [204, 149] width 12 height 10
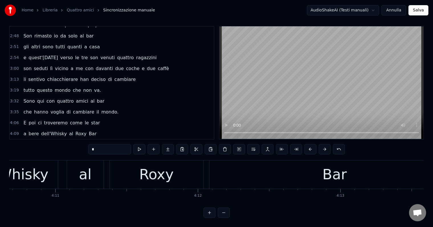
scroll to position [0, 35851]
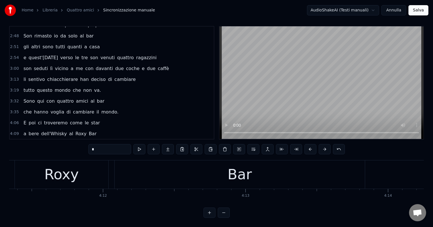
click at [365, 169] on div "Bar" at bounding box center [239, 174] width 251 height 28
type input "***"
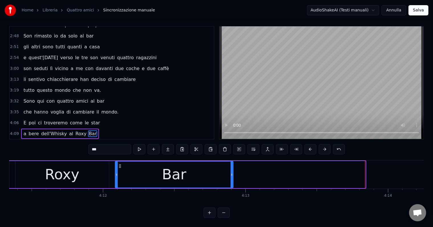
drag, startPoint x: 364, startPoint y: 170, endPoint x: 232, endPoint y: 189, distance: 133.8
click at [232, 189] on div "Eravamo quattro amici al bar che volevano cambiare il mondo destinati a qualche…" at bounding box center [216, 181] width 415 height 43
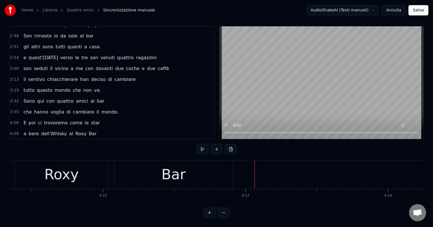
click at [231, 144] on button at bounding box center [231, 149] width 12 height 10
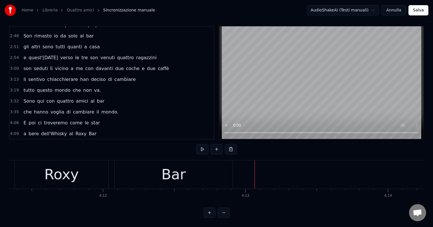
click at [231, 144] on button at bounding box center [231, 149] width 12 height 10
click at [70, 141] on span "c'incontreremo" at bounding box center [70, 144] width 35 height 7
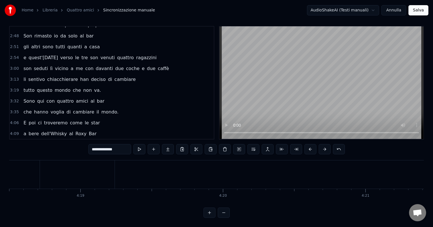
scroll to position [0, 36848]
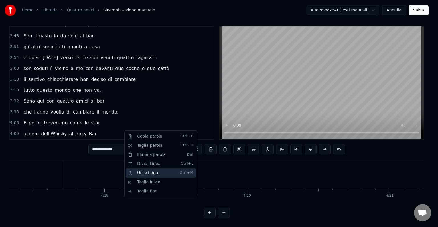
click at [147, 172] on div "Unisci riga Ctrl+M" at bounding box center [161, 172] width 70 height 9
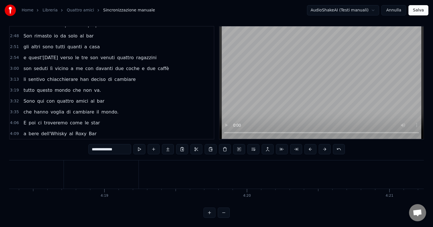
click at [21, 139] on div "o forse non c'incontreremo mai ognuno a rincorrere i suoi guai." at bounding box center [99, 144] width 157 height 10
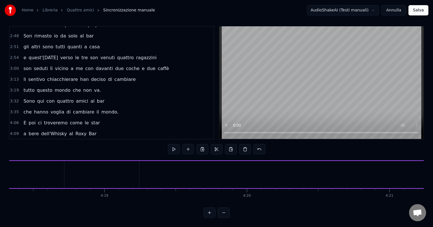
scroll to position [0, 36755]
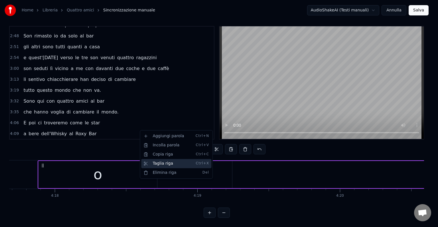
click at [165, 162] on div "Taglia riga Ctrl+X" at bounding box center [176, 163] width 70 height 9
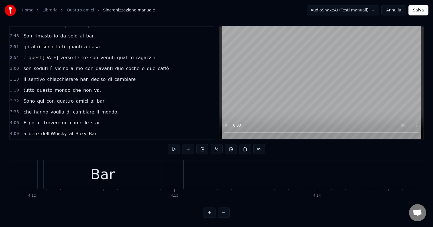
scroll to position [0, 35874]
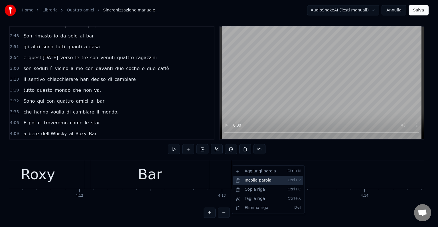
click at [249, 180] on div "Incolla parola Ctrl+V" at bounding box center [268, 179] width 70 height 9
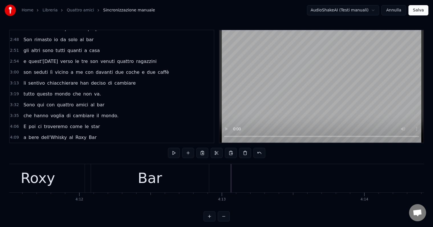
scroll to position [9, 0]
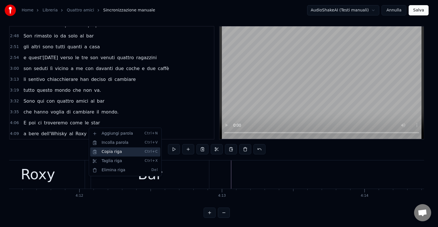
click at [109, 152] on div "Copia riga Ctrl+C" at bounding box center [125, 151] width 70 height 9
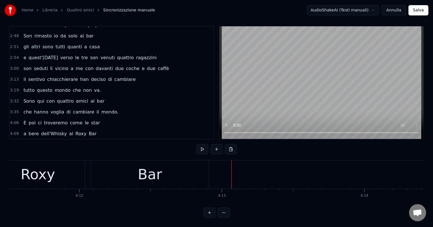
click at [230, 144] on button at bounding box center [231, 149] width 12 height 10
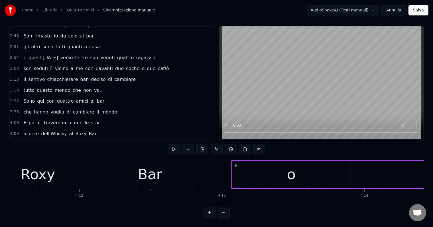
scroll to position [234, 0]
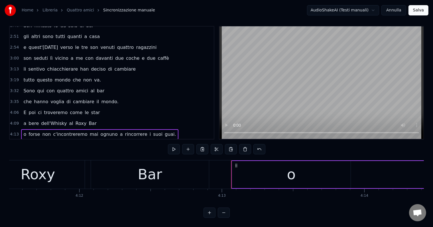
drag, startPoint x: 167, startPoint y: 131, endPoint x: 144, endPoint y: 131, distance: 22.8
click at [144, 139] on div "4:17 o forse non c'incontreremo mai ognuno a rincorrere i suoi guai." at bounding box center [112, 144] width 204 height 11
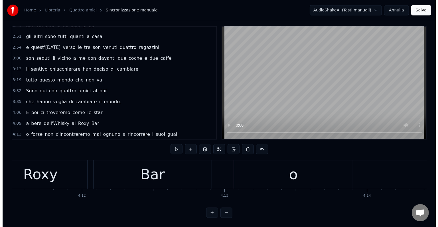
scroll to position [0, 36755]
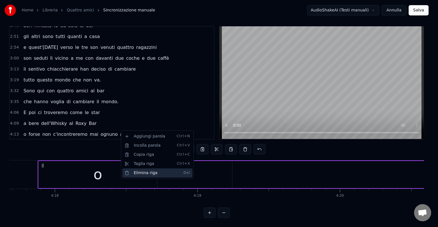
click at [145, 173] on div "Elimina riga Del" at bounding box center [157, 172] width 70 height 9
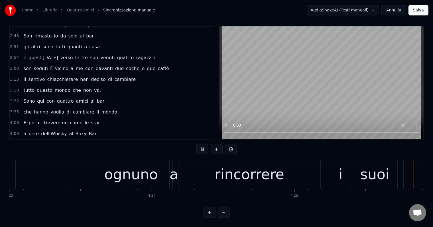
scroll to position [0, 37892]
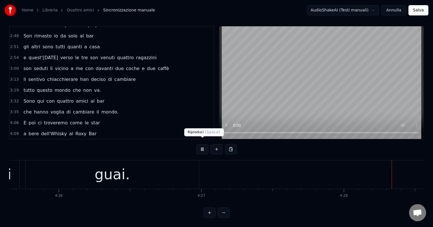
click at [203, 144] on button at bounding box center [203, 149] width 12 height 10
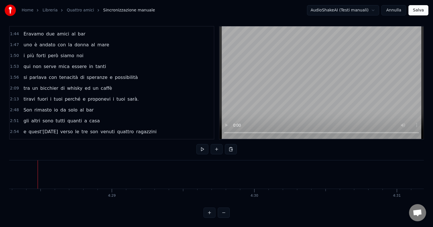
scroll to position [224, 0]
